Goal: Task Accomplishment & Management: Manage account settings

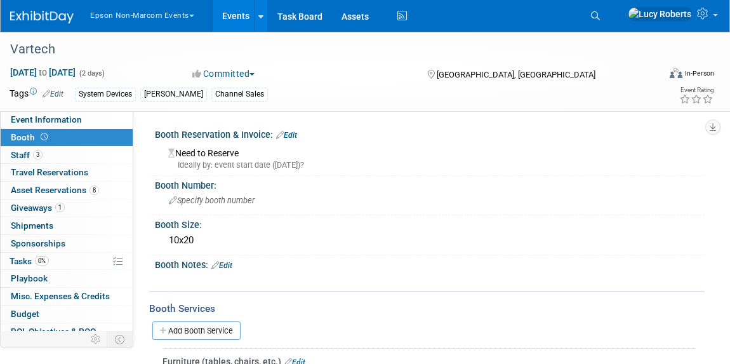
click at [125, 16] on button "Epson Non-Marcom Events" at bounding box center [149, 13] width 121 height 26
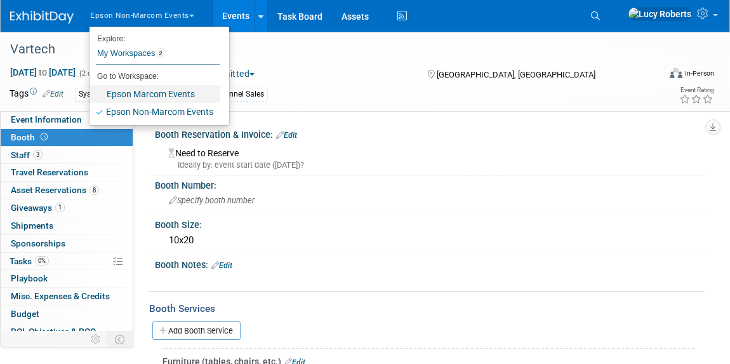
click at [149, 90] on link "Epson Marcom Events" at bounding box center [155, 94] width 130 height 18
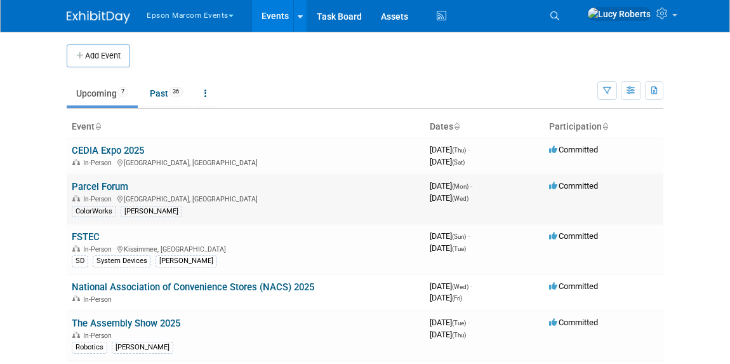
click at [112, 190] on link "Parcel Forum" at bounding box center [100, 186] width 57 height 11
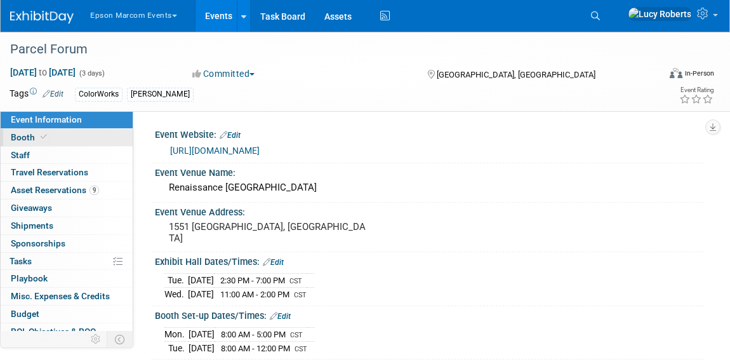
click at [39, 137] on span at bounding box center [43, 137] width 11 height 10
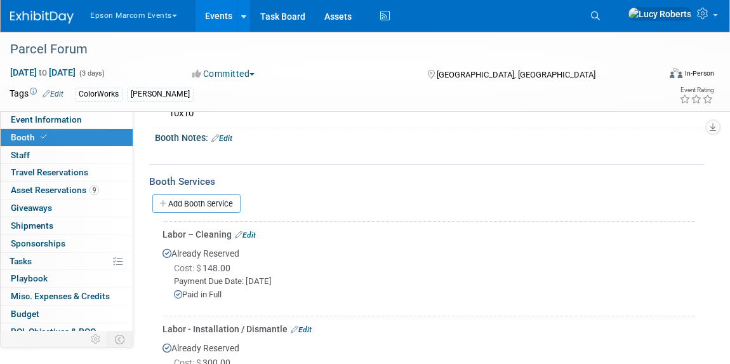
scroll to position [111, 0]
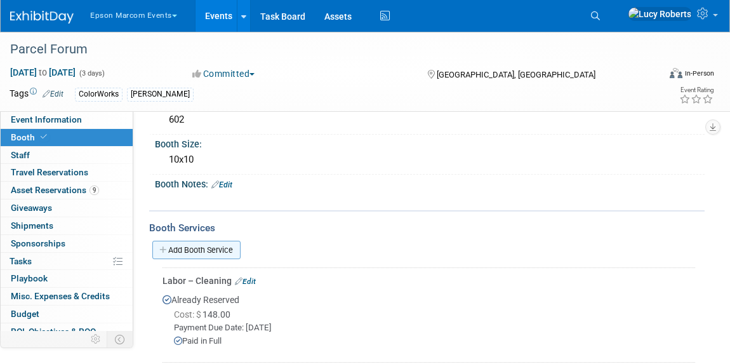
click at [210, 248] on link "Add Booth Service" at bounding box center [196, 250] width 88 height 18
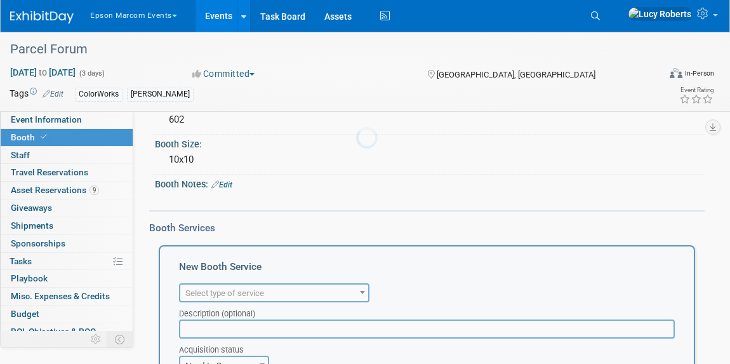
scroll to position [0, 0]
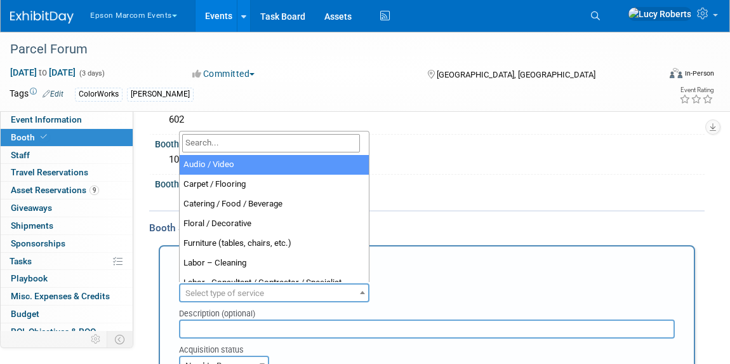
click at [293, 288] on span "Select type of service" at bounding box center [274, 294] width 188 height 18
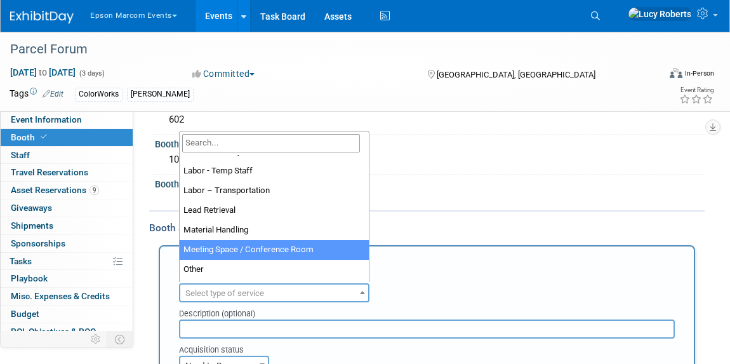
scroll to position [210, 0]
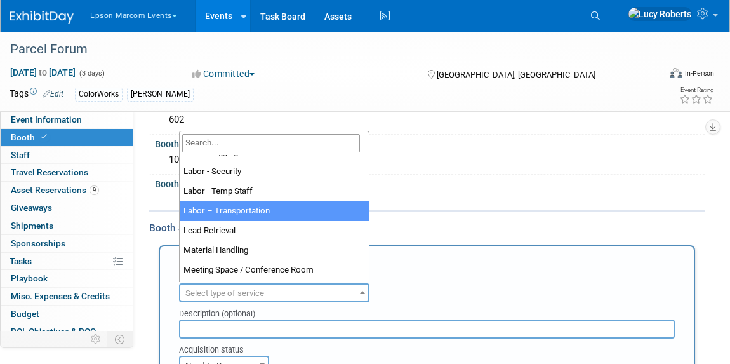
select select "15"
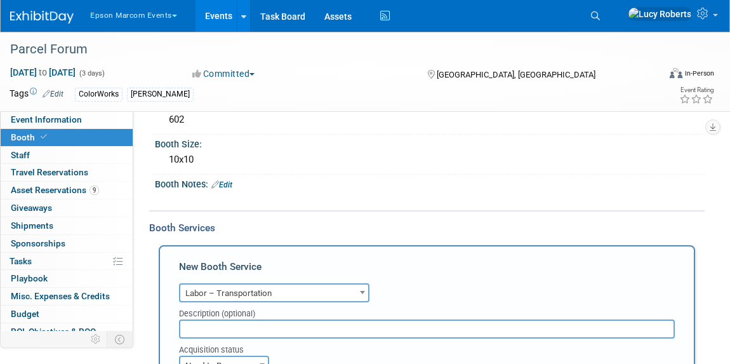
scroll to position [283, 0]
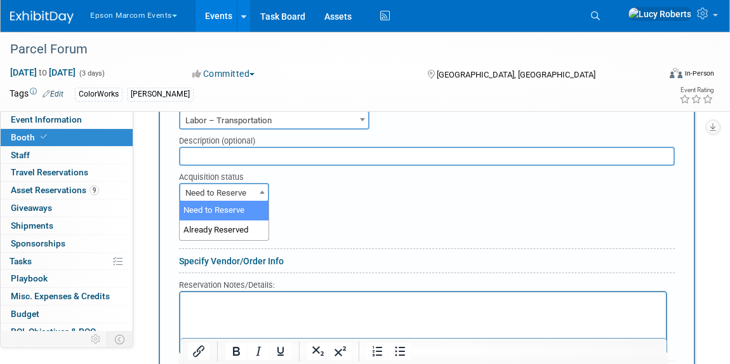
click at [248, 189] on span "Need to Reserve" at bounding box center [224, 193] width 88 height 18
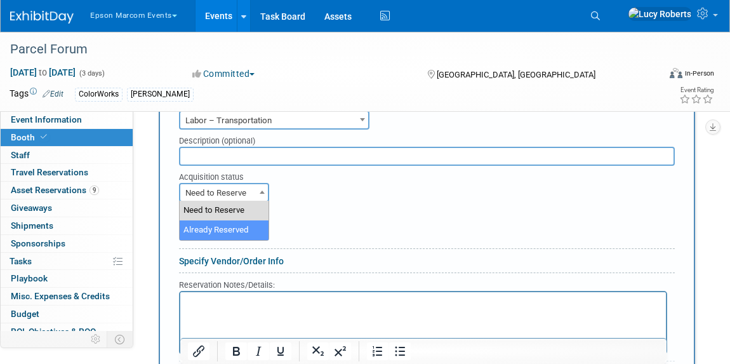
select select "2"
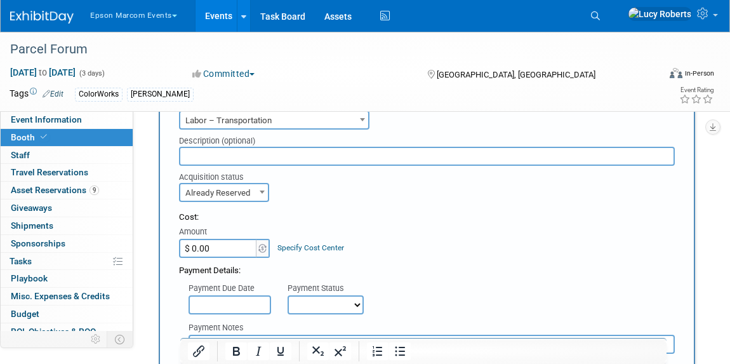
click at [239, 253] on input "$ 0.00" at bounding box center [218, 248] width 79 height 19
paste input "1,259.44"
type input "$ 1,259.44"
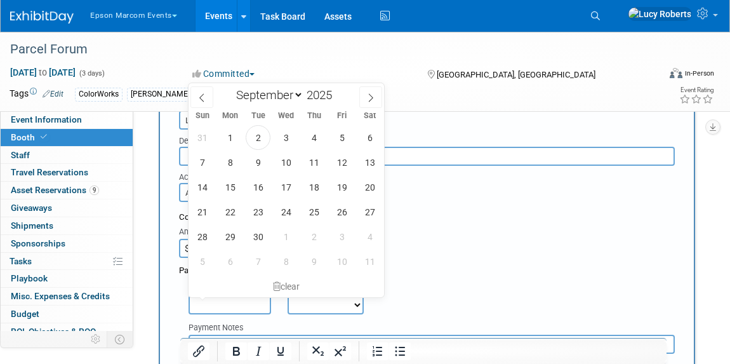
click at [247, 304] on input "text" at bounding box center [230, 304] width 83 height 19
click at [262, 142] on span "2" at bounding box center [258, 137] width 25 height 25
type input "Sep 2, 2025"
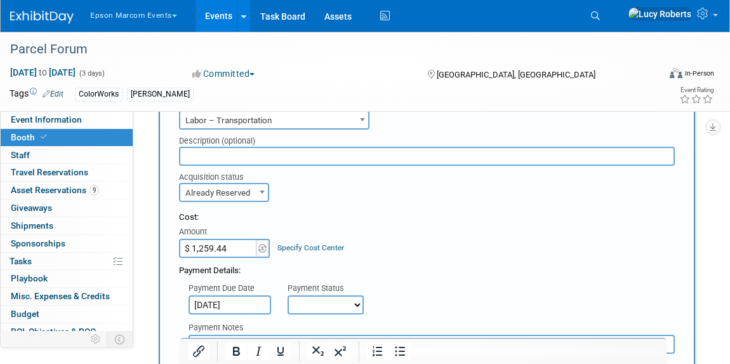
click at [323, 308] on select "Not Paid Yet Partially Paid Paid in Full" at bounding box center [326, 304] width 76 height 19
select select "1"
click at [288, 295] on select "Not Paid Yet Partially Paid Paid in Full" at bounding box center [326, 304] width 76 height 19
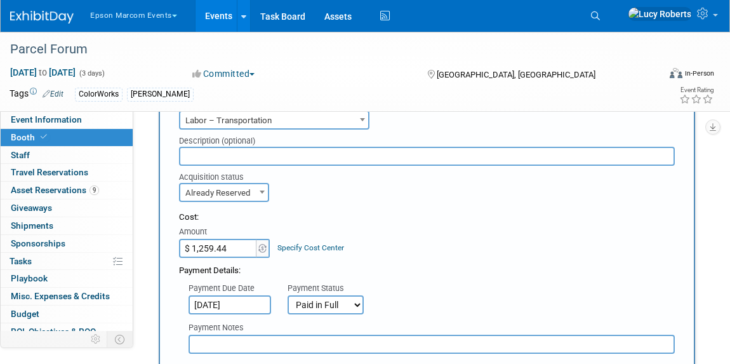
scroll to position [457, 0]
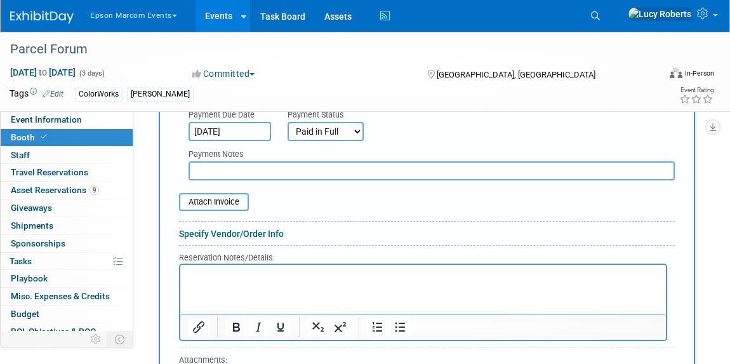
click at [223, 277] on p "Rich Text Area. Press ALT-0 for help." at bounding box center [423, 275] width 471 height 12
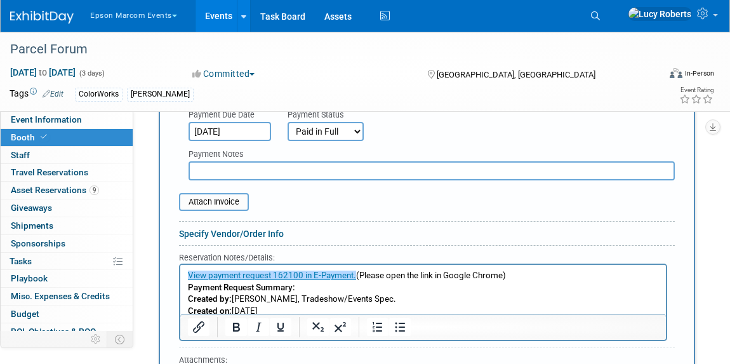
scroll to position [541, 0]
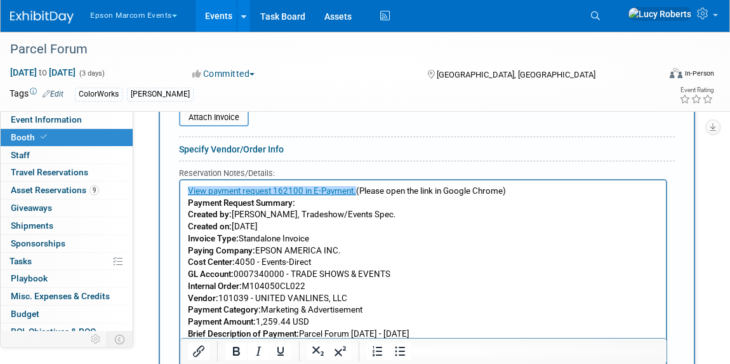
click at [446, 299] on p "Vendor: 101039 - UNITED VANLINES, LLC Payment Category: Marketing & Advertiseme…" at bounding box center [423, 316] width 471 height 48
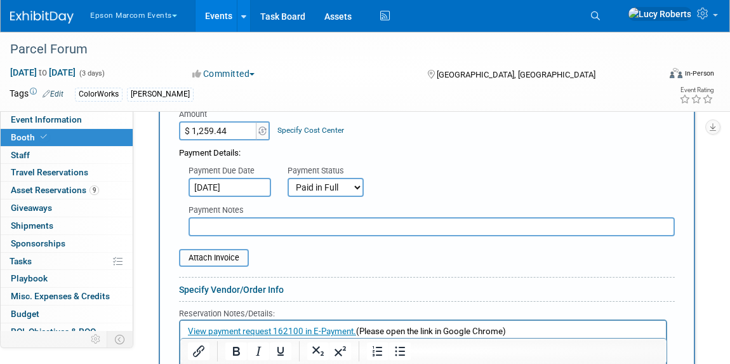
scroll to position [425, 0]
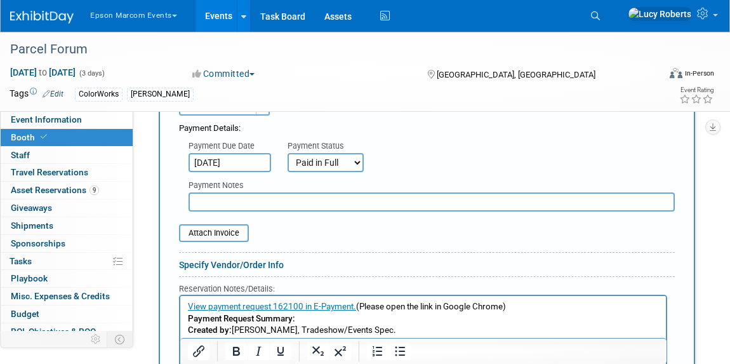
click at [325, 203] on input "text" at bounding box center [432, 201] width 486 height 19
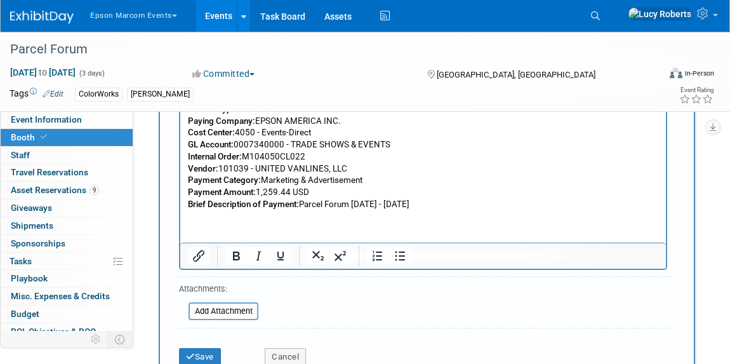
scroll to position [714, 0]
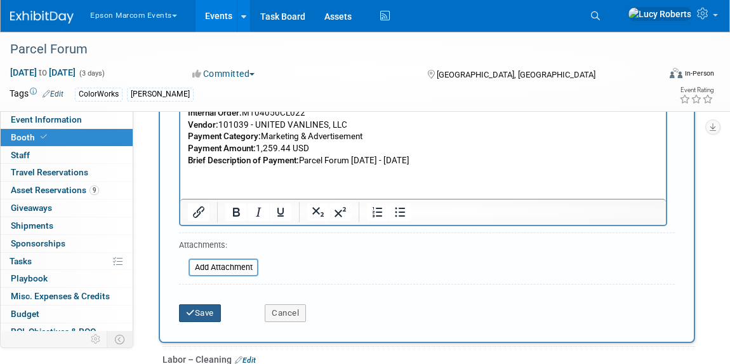
type input "epay 162100"
click at [196, 306] on button "Save" at bounding box center [200, 313] width 42 height 18
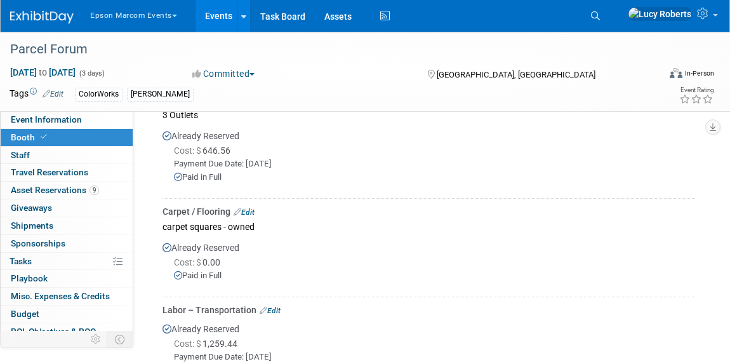
scroll to position [462, 0]
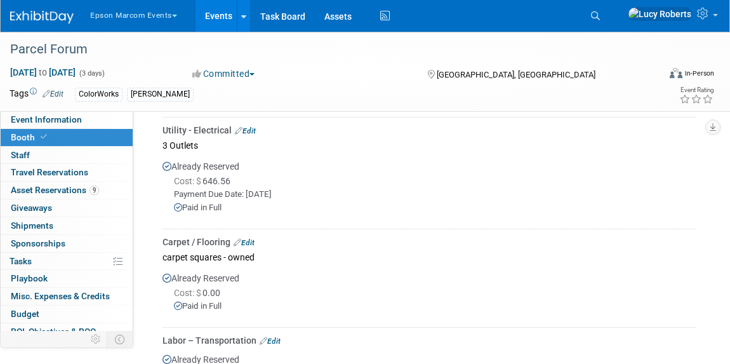
click at [248, 238] on link "Edit" at bounding box center [244, 242] width 21 height 9
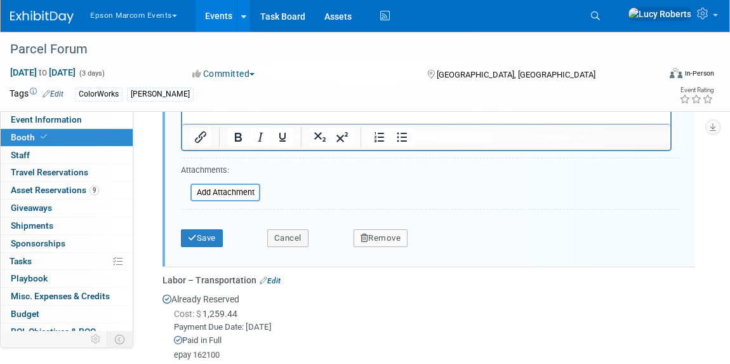
scroll to position [1007, 0]
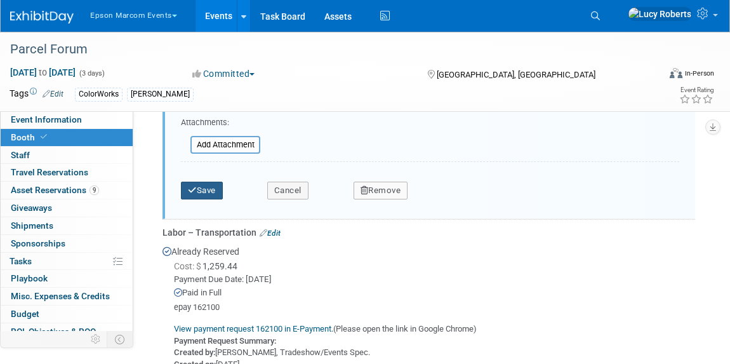
click at [201, 193] on button "Save" at bounding box center [202, 191] width 42 height 18
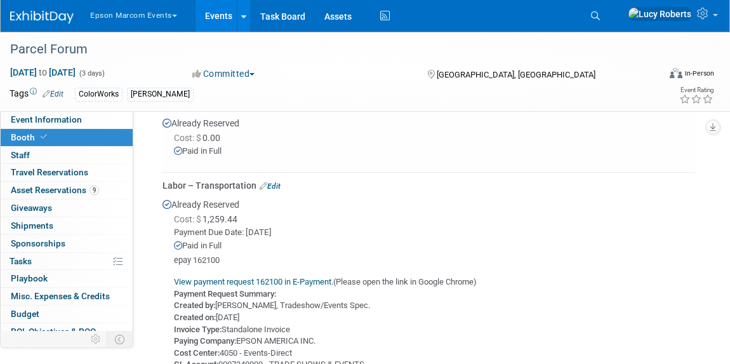
scroll to position [603, 0]
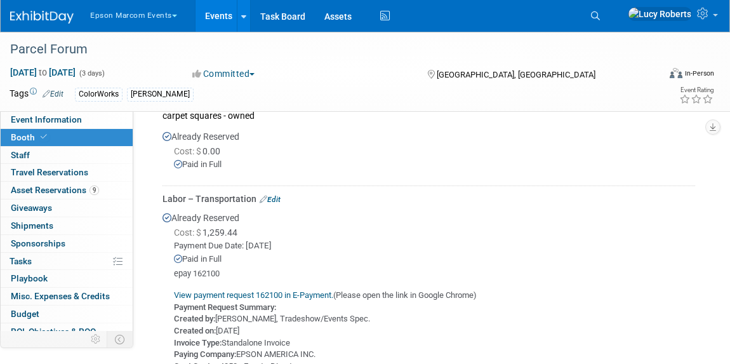
click at [274, 196] on link "Edit" at bounding box center [270, 199] width 21 height 9
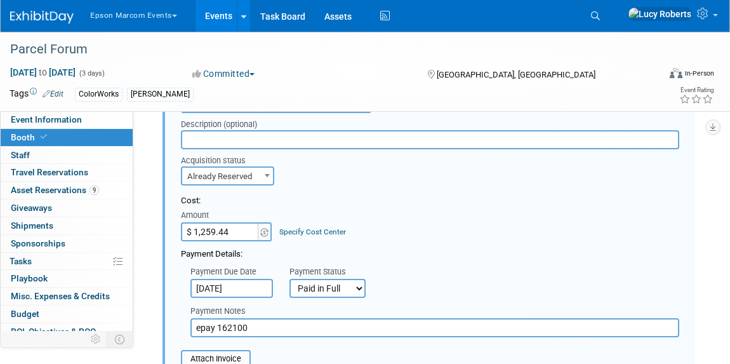
scroll to position [701, 0]
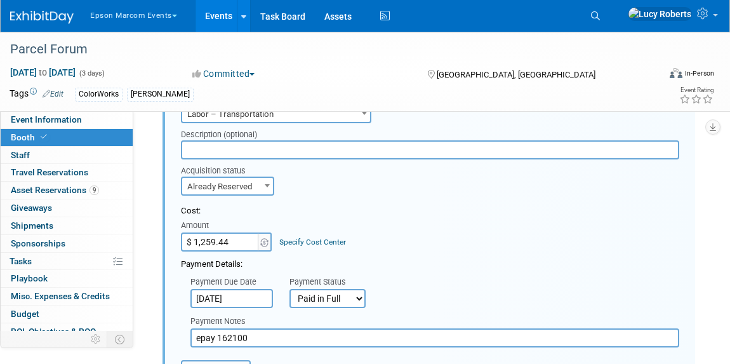
click at [207, 151] on input "text" at bounding box center [430, 149] width 499 height 19
type input "Z"
type input "z"
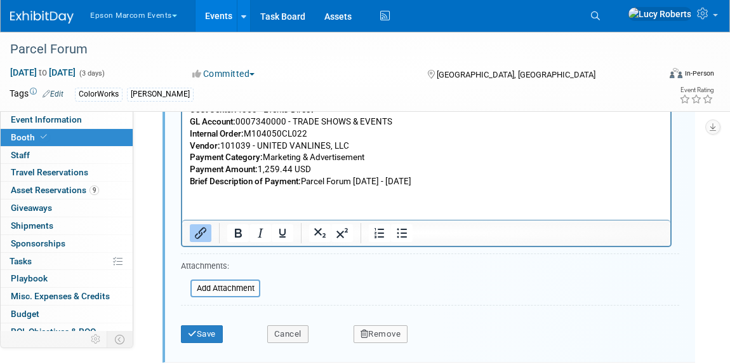
scroll to position [1163, 0]
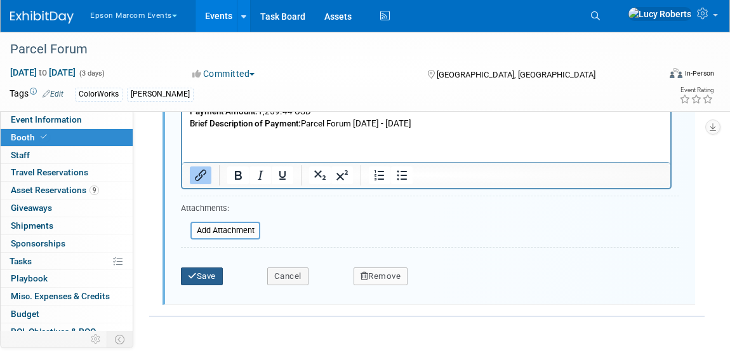
type input "Outbound Shipment"
click at [194, 272] on icon "submit" at bounding box center [192, 276] width 9 height 8
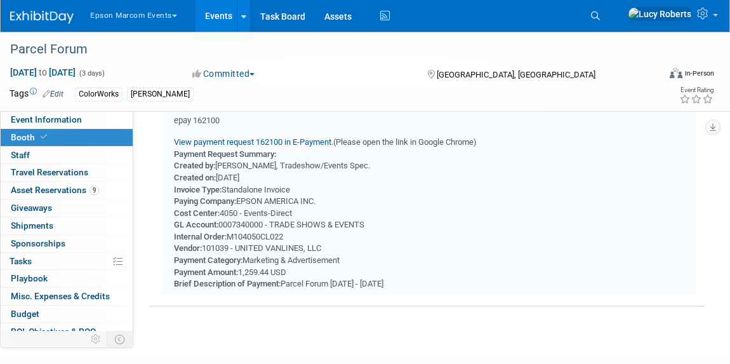
scroll to position [643, 0]
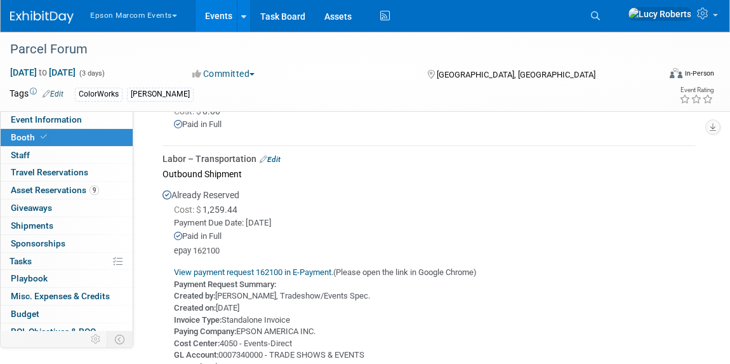
click at [37, 20] on img at bounding box center [42, 17] width 64 height 13
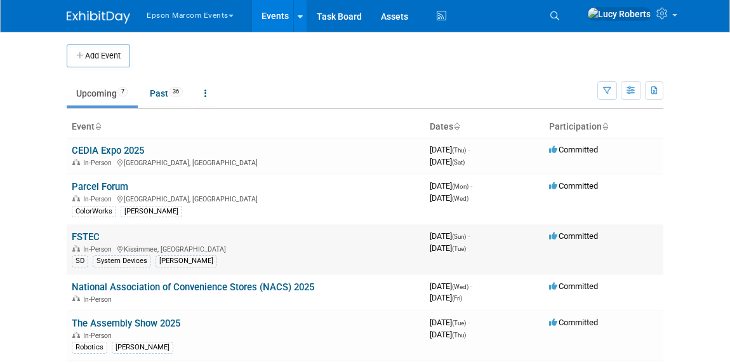
click at [92, 235] on link "FSTEC" at bounding box center [86, 236] width 28 height 11
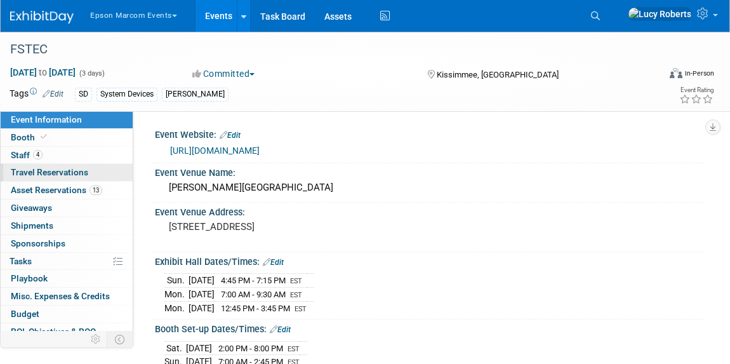
click at [52, 168] on span "Travel Reservations 0" at bounding box center [49, 172] width 77 height 10
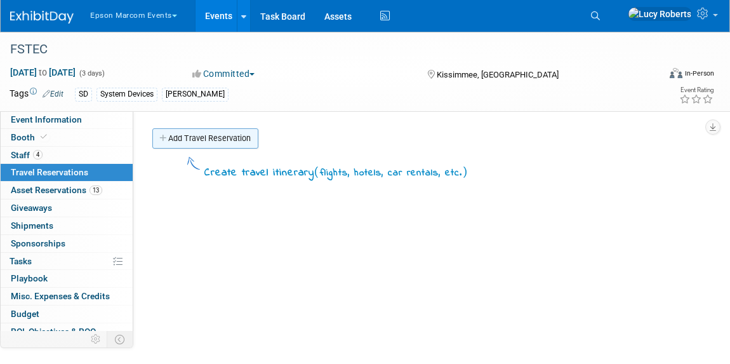
click at [211, 142] on link "Add Travel Reservation" at bounding box center [205, 138] width 106 height 20
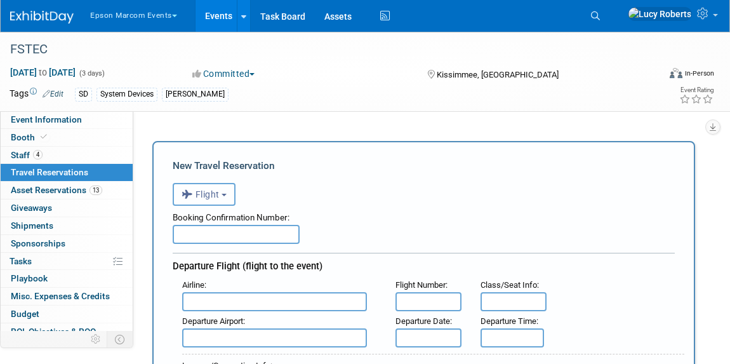
click at [225, 194] on b "button" at bounding box center [224, 195] width 5 height 3
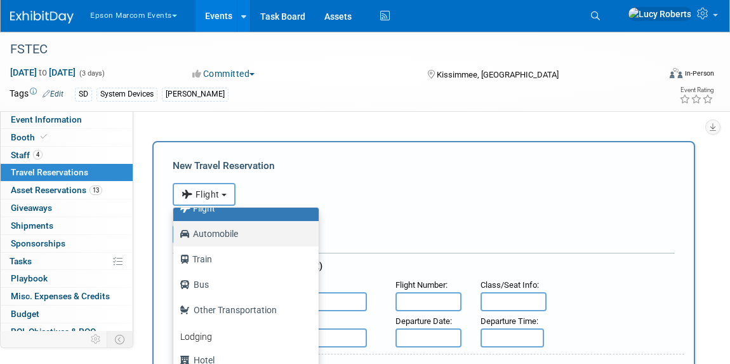
scroll to position [53, 0]
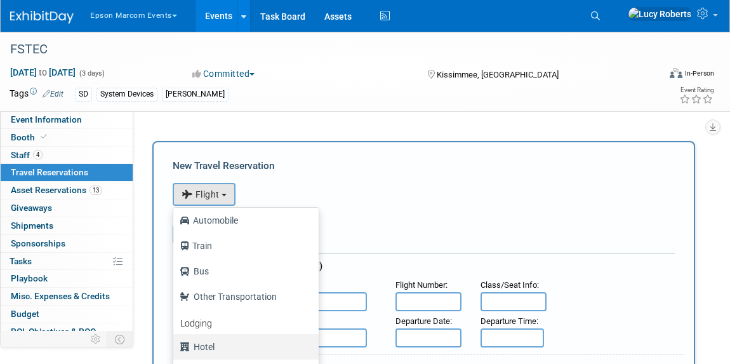
click at [206, 340] on label "Hotel" at bounding box center [243, 347] width 126 height 20
click at [175, 341] on input "Hotel" at bounding box center [171, 345] width 8 height 8
select select "6"
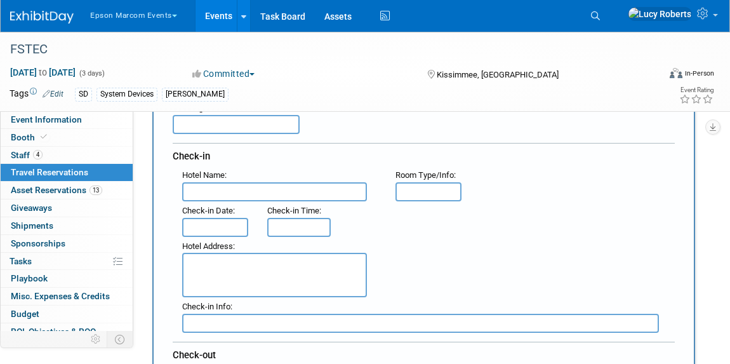
scroll to position [115, 0]
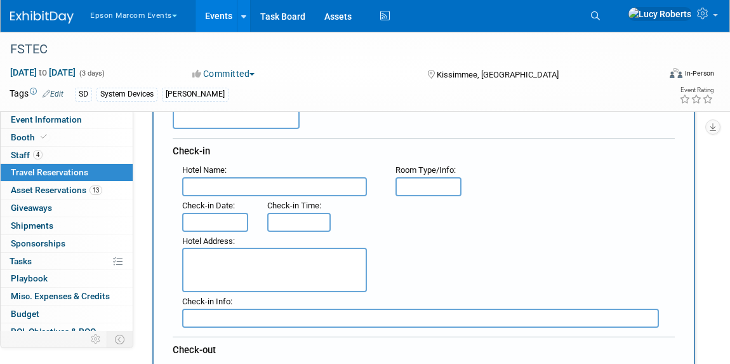
click at [239, 184] on input "text" at bounding box center [274, 186] width 185 height 19
type input "Delta"
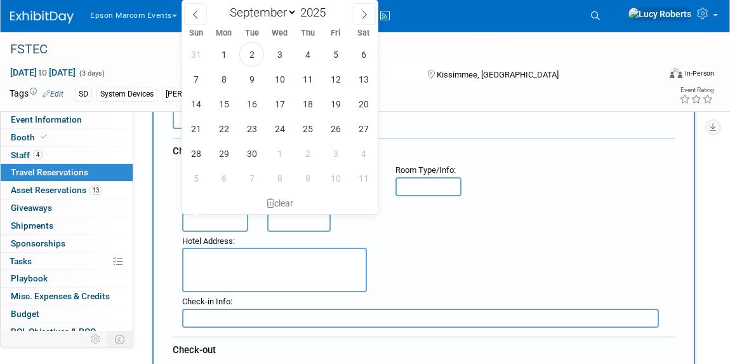
click at [216, 221] on input "text" at bounding box center [215, 222] width 66 height 19
click at [302, 83] on span "11" at bounding box center [307, 79] width 25 height 25
type input "[DATE]"
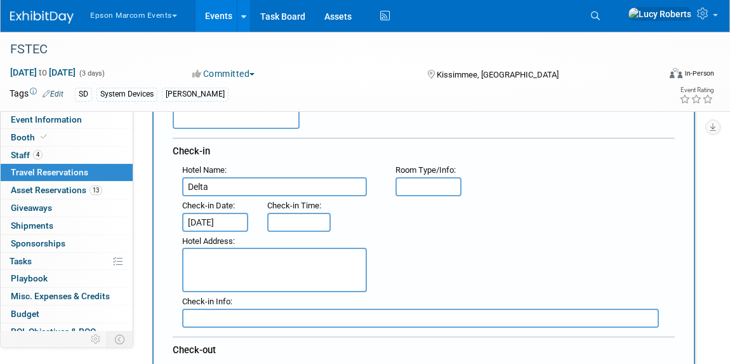
type input "3:00 PM"
click at [294, 222] on input "3:00 PM" at bounding box center [299, 222] width 64 height 19
click at [415, 246] on div "Hotel Address :" at bounding box center [429, 262] width 512 height 61
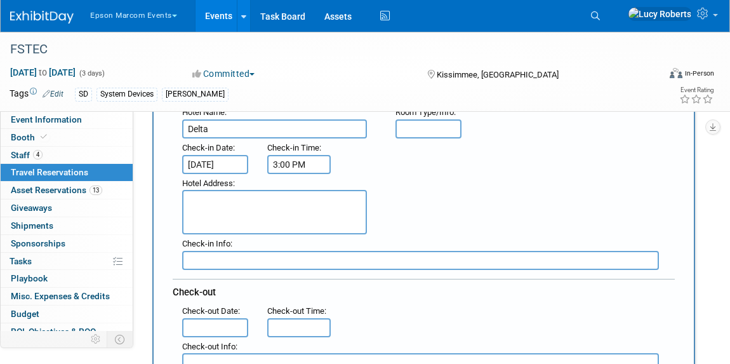
scroll to position [231, 0]
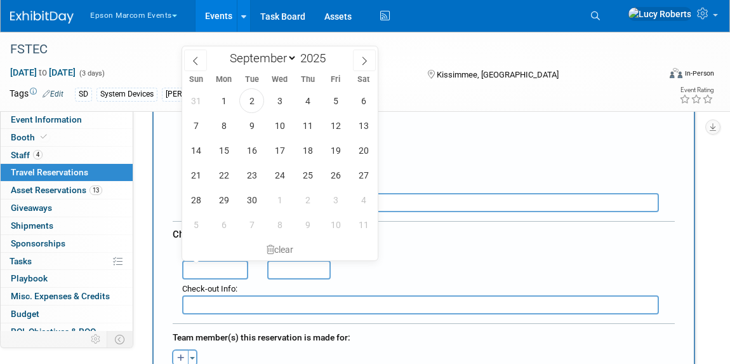
click at [220, 264] on input "text" at bounding box center [215, 269] width 66 height 19
click at [278, 150] on span "17" at bounding box center [279, 150] width 25 height 25
type input "[DATE]"
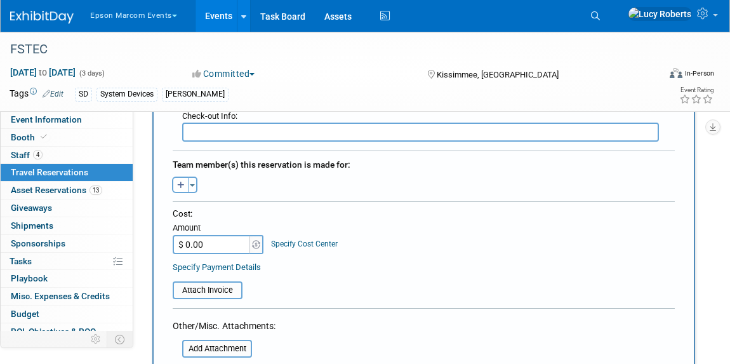
scroll to position [404, 0]
click at [191, 184] on span "button" at bounding box center [192, 185] width 5 height 3
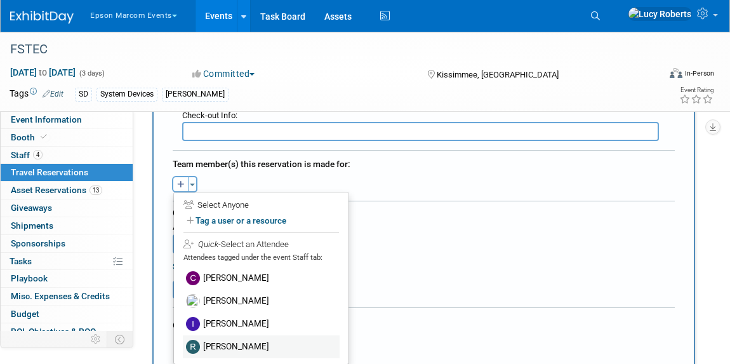
click at [249, 341] on label "[PERSON_NAME]" at bounding box center [261, 346] width 157 height 23
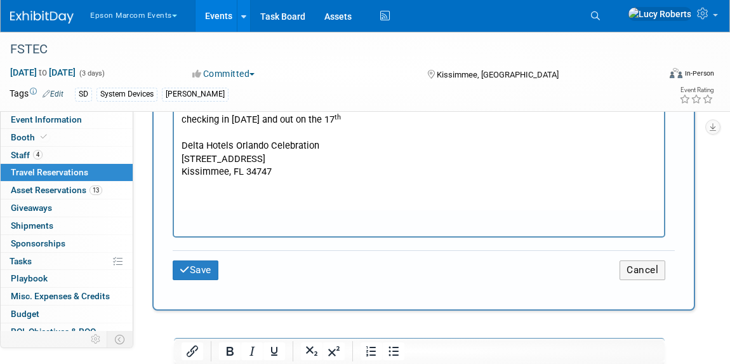
scroll to position [808, 0]
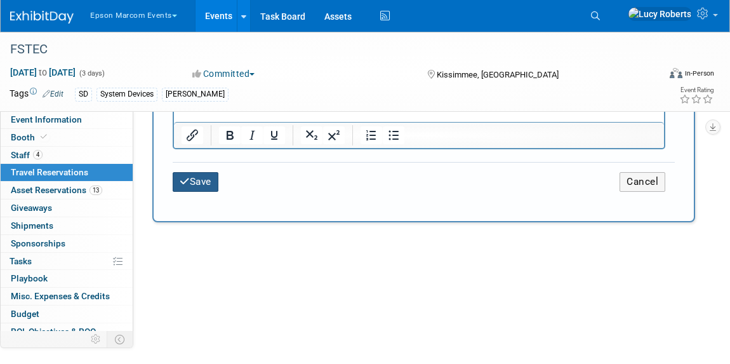
click at [201, 172] on button "Save" at bounding box center [196, 182] width 46 height 20
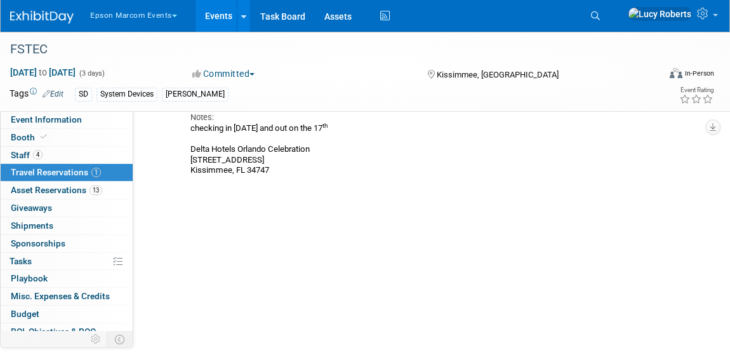
scroll to position [57, 0]
